Goal: Task Accomplishment & Management: Manage account settings

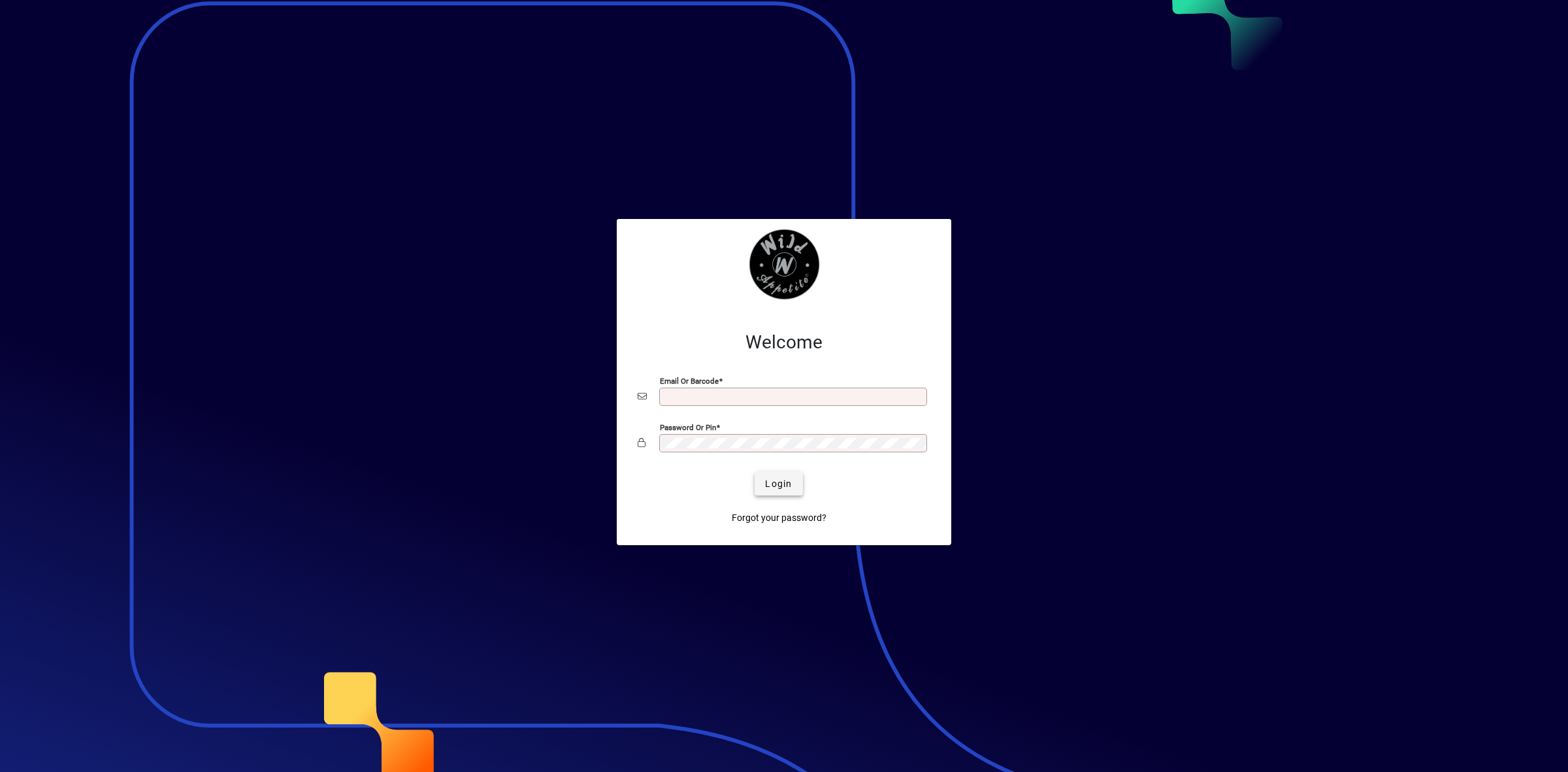
type input "**********"
click at [782, 484] on span "Login" at bounding box center [778, 484] width 27 height 14
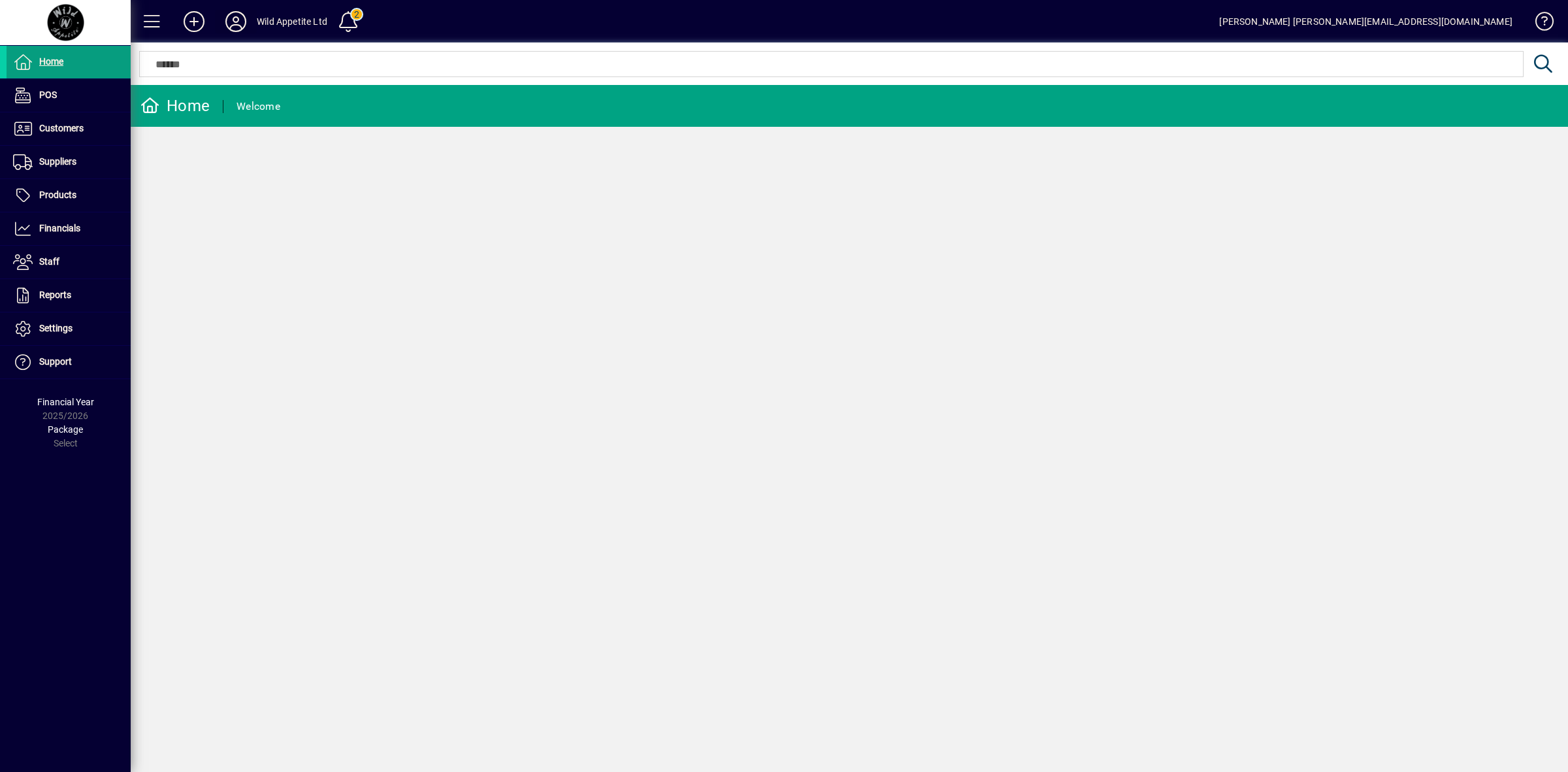
click at [234, 21] on icon at bounding box center [236, 22] width 27 height 21
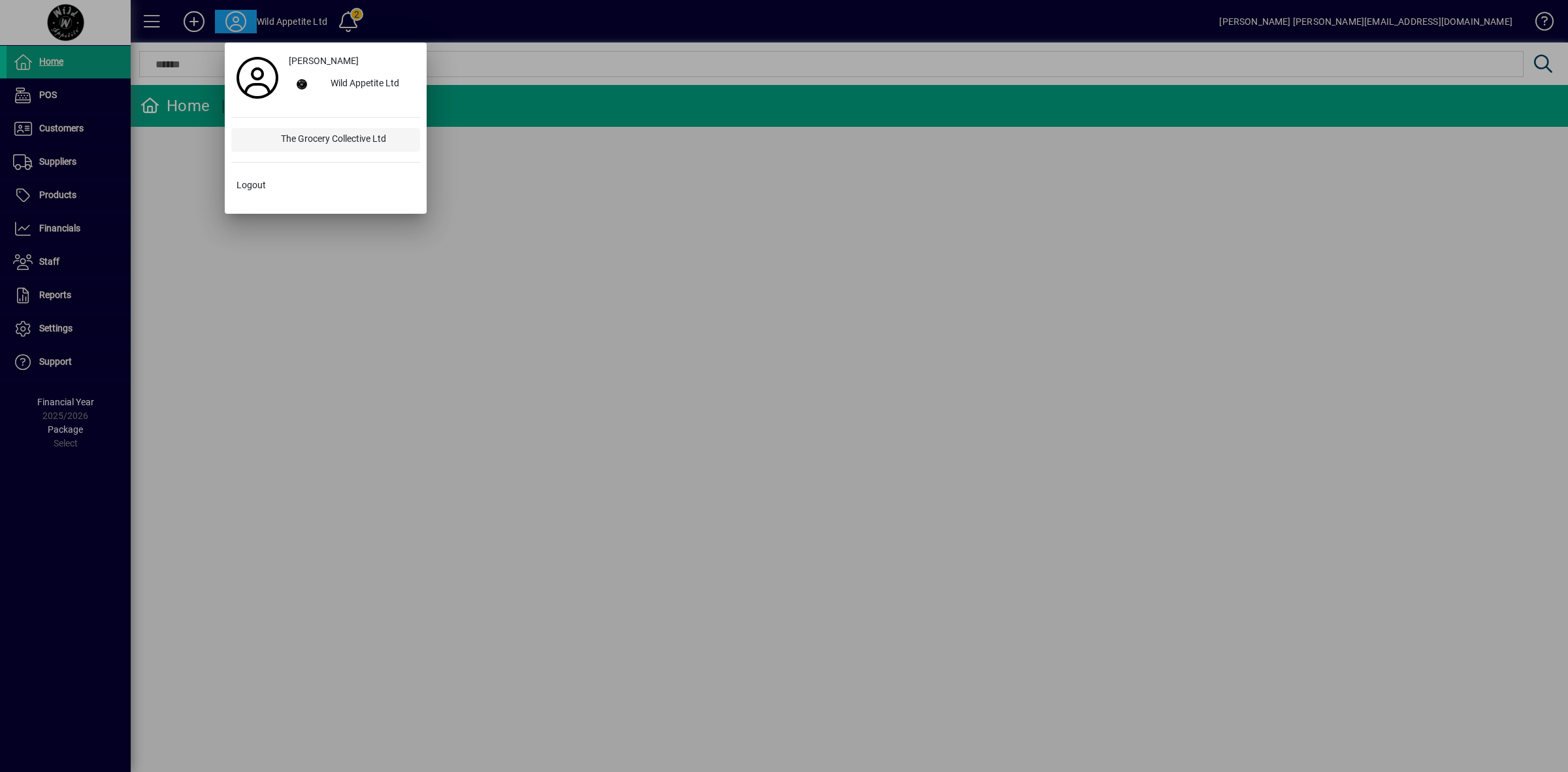
click at [305, 145] on div "The Grocery Collective Ltd" at bounding box center [345, 139] width 150 height 23
